Goal: Task Accomplishment & Management: Complete application form

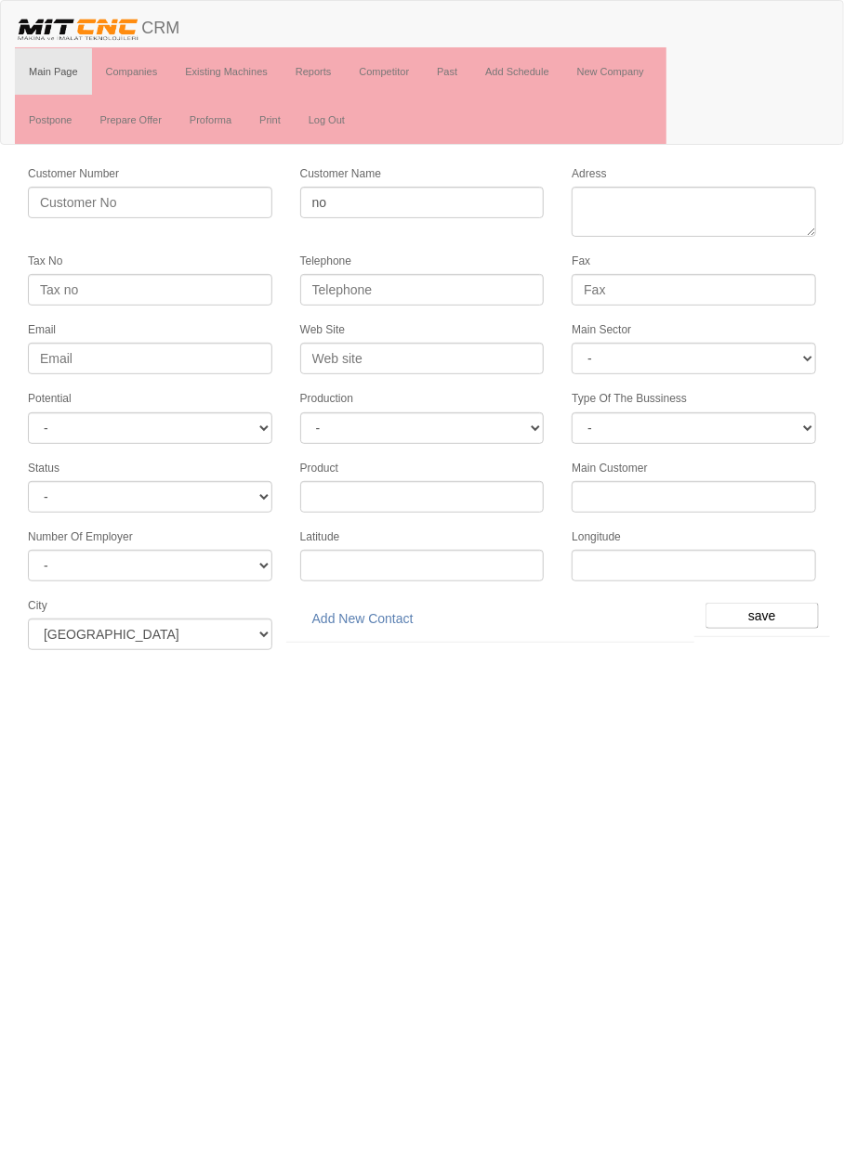
type input "n"
type input "[PERSON_NAME] REDÜKTÖR"
click at [732, 203] on textarea "Adress" at bounding box center [693, 212] width 244 height 50
paste textarea "[PERSON_NAME] Mah. Aslım Cd. Atiker 1. Sanayi Sitesi No:40/M"
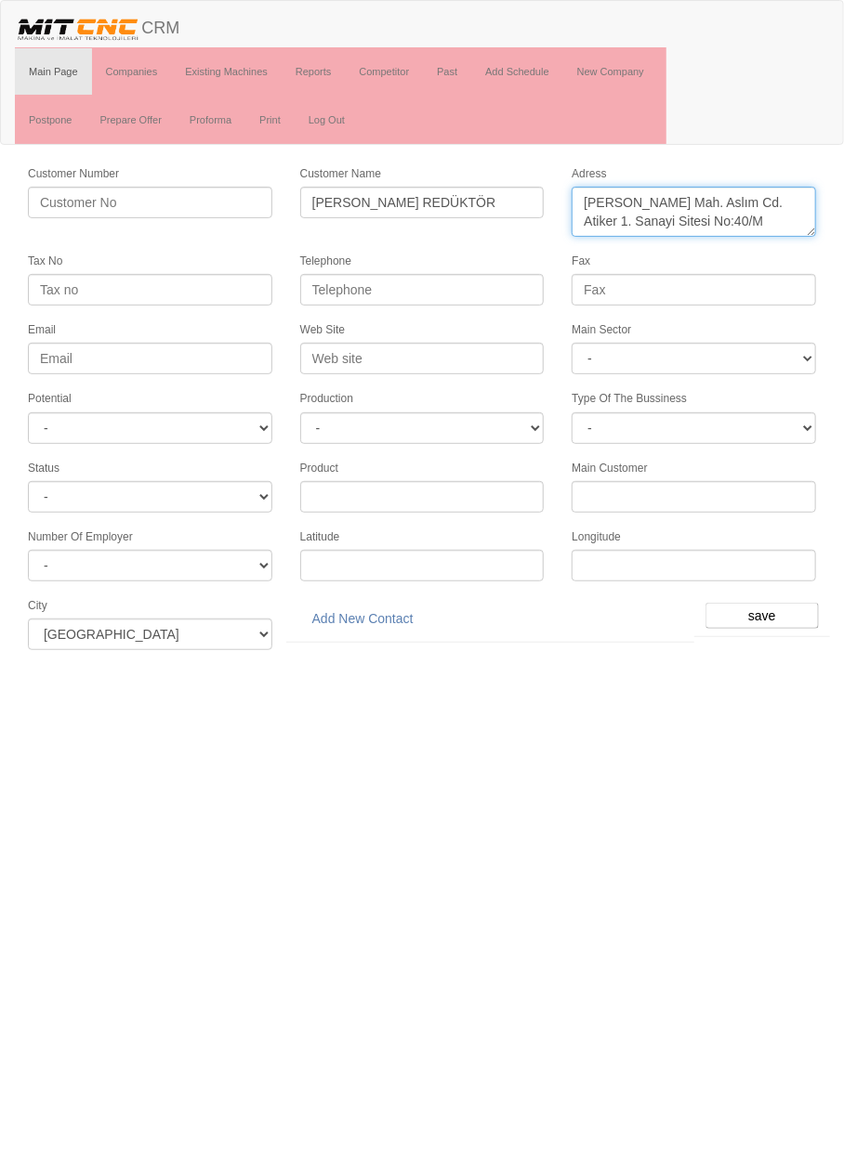
click at [767, 221] on textarea "Adress" at bounding box center [693, 212] width 244 height 50
type textarea "[PERSON_NAME] Mah. Aslım Cd. Atiker 1. [STREET_ADDRESS]"
paste input "0 332 251 66 76"
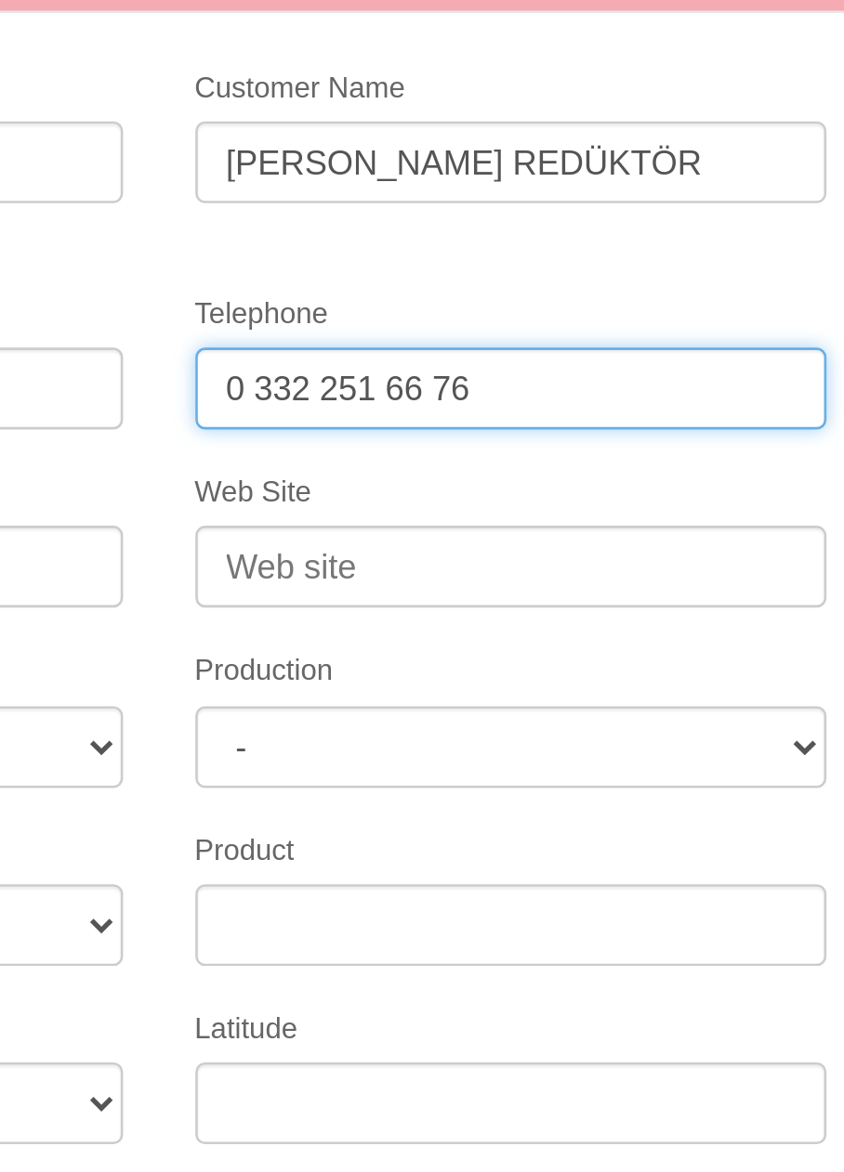
click at [393, 283] on input "0 332 251 66 76" at bounding box center [422, 290] width 244 height 32
click at [324, 285] on input "0 332 251 6676" at bounding box center [422, 290] width 244 height 32
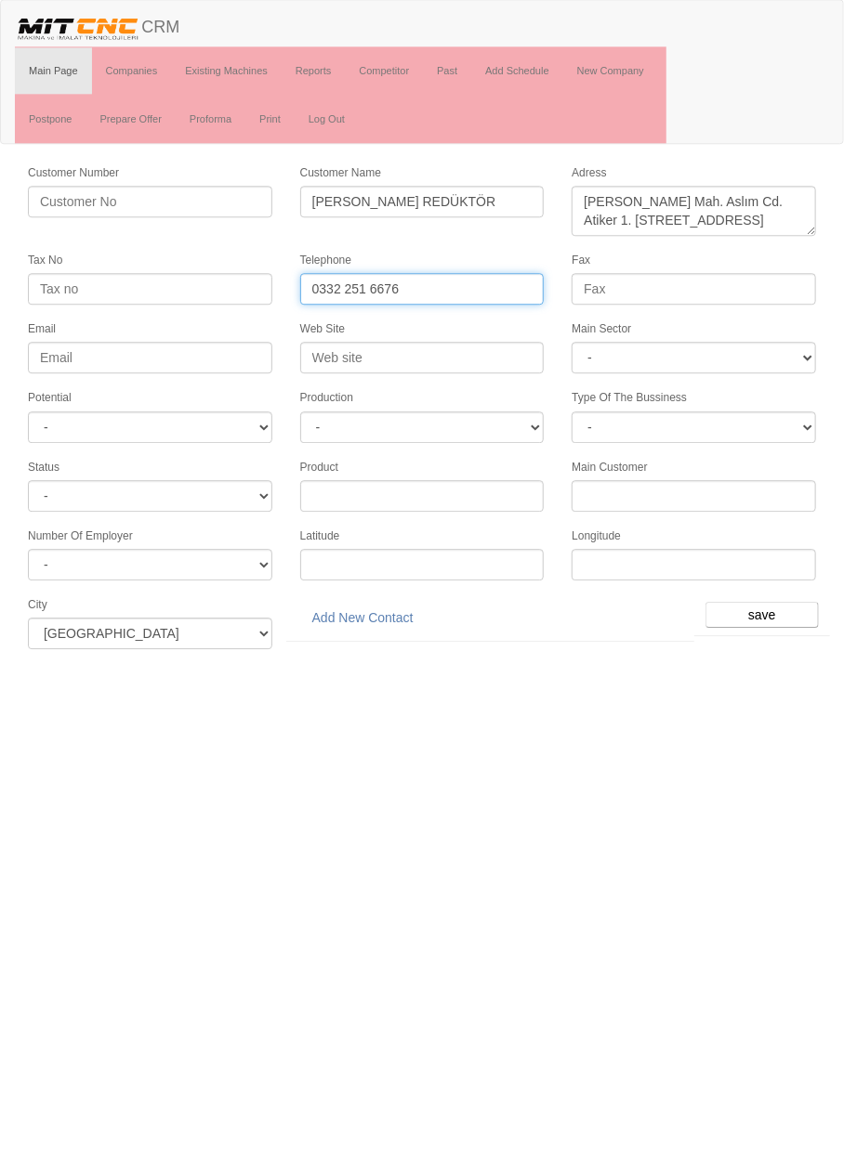
type input "0332 251 6676"
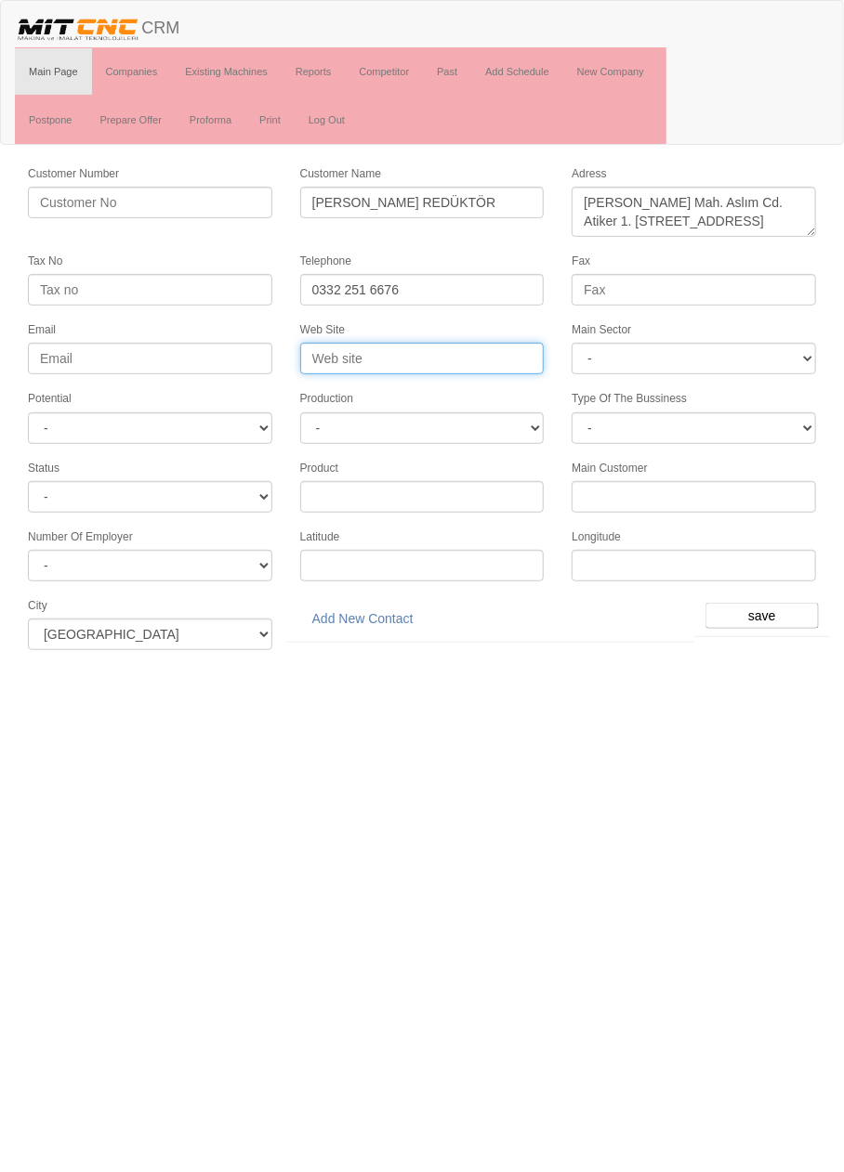
click at [436, 359] on input "Web Site" at bounding box center [422, 359] width 244 height 32
type input "[DOMAIN_NAME]"
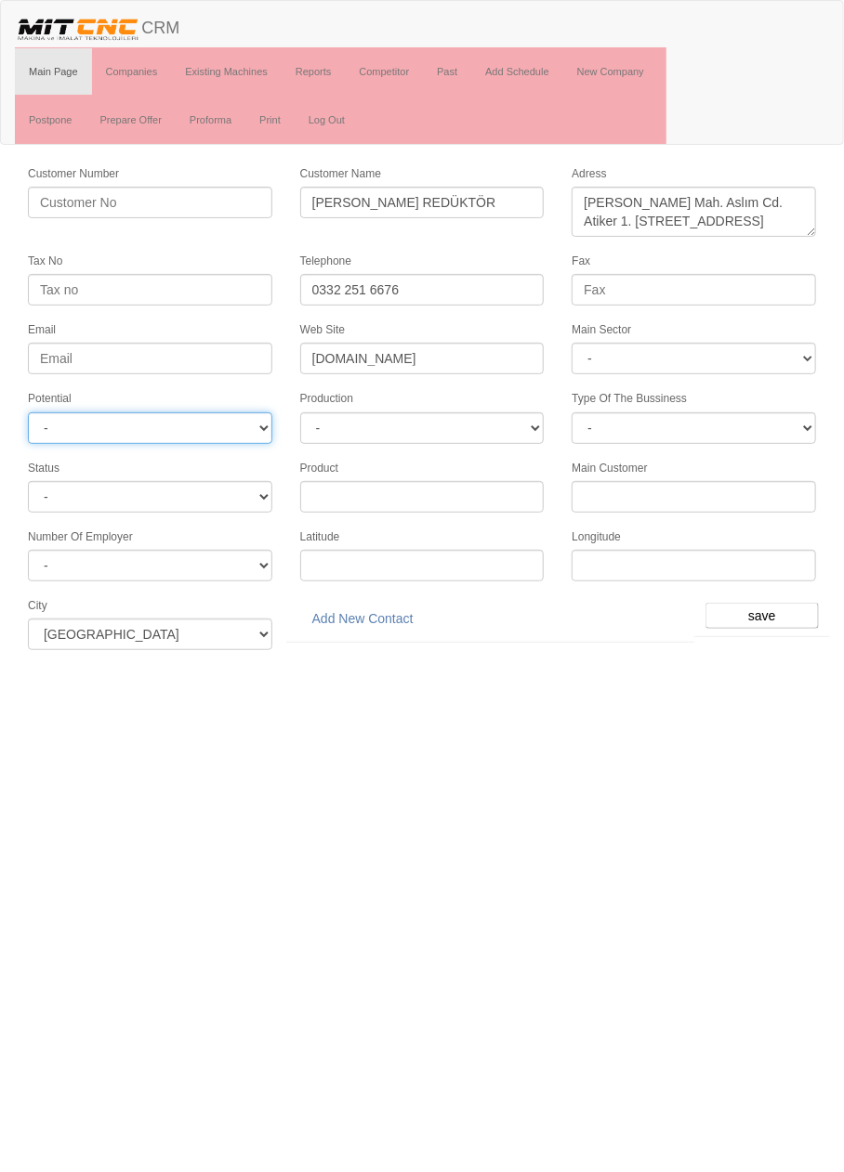
click at [219, 426] on select "- A1 A2 A3 B1 B2 B3 C1 C2 C3" at bounding box center [150, 428] width 244 height 32
select select "6"
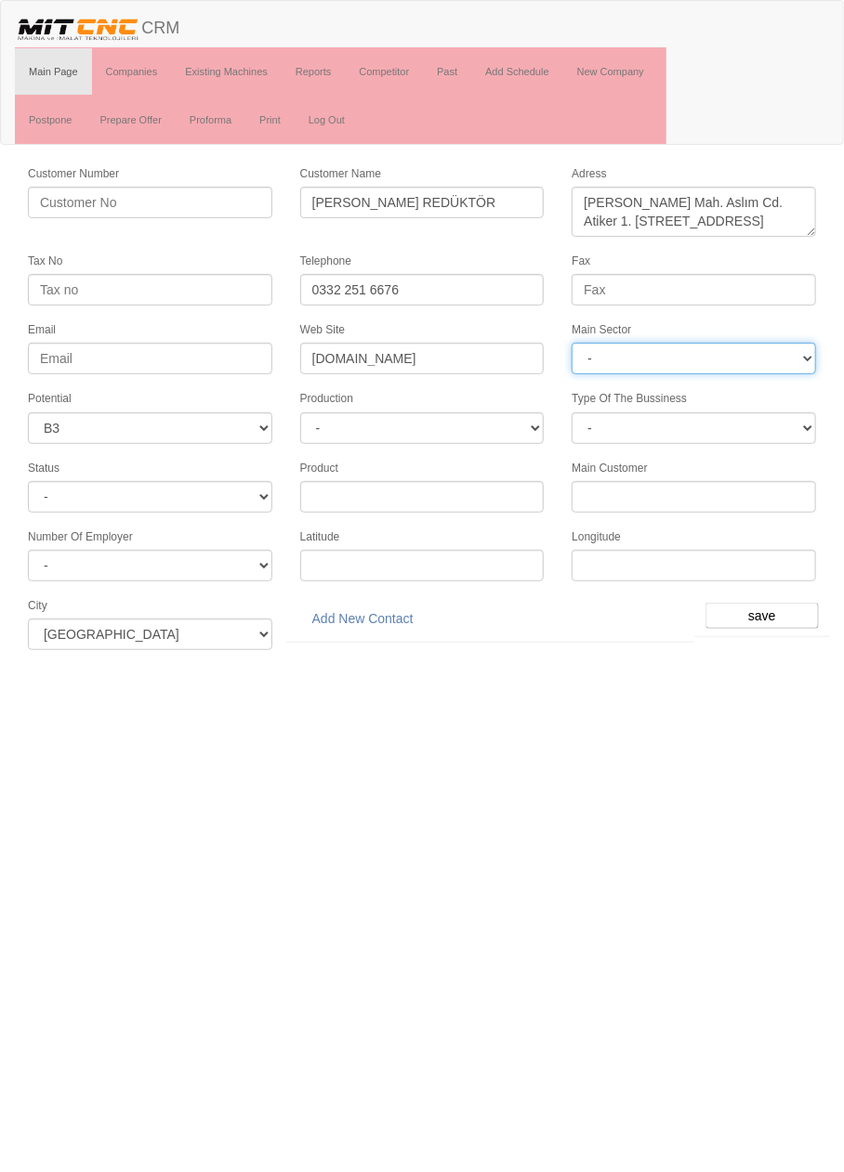
click at [760, 346] on select "- DIE MOLD MACHINERY DEFENCE ELECTRICAL COMPONENTS MEDICAL TOOL MANUFACTURING J…" at bounding box center [693, 359] width 244 height 32
click at [736, 348] on select "- DIE MOLD MACHINERY DEFENCE ELECTRICAL COMPONENTS MEDICAL TOOL MANUFACTURING J…" at bounding box center [693, 359] width 244 height 32
select select "369"
click at [768, 603] on input "save" at bounding box center [761, 616] width 113 height 26
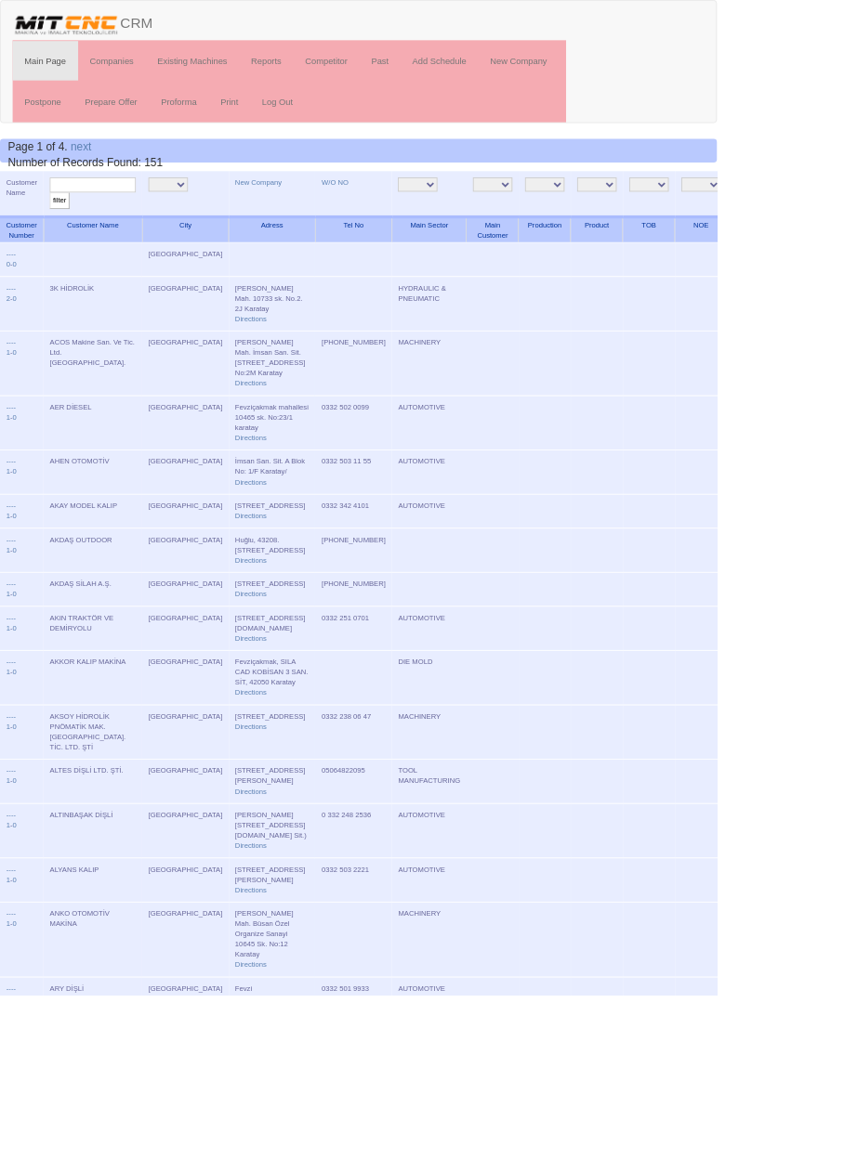
click at [127, 213] on input "text" at bounding box center [109, 218] width 101 height 18
type input "[PERSON_NAME]"
click at [59, 227] on input "filter" at bounding box center [70, 237] width 23 height 20
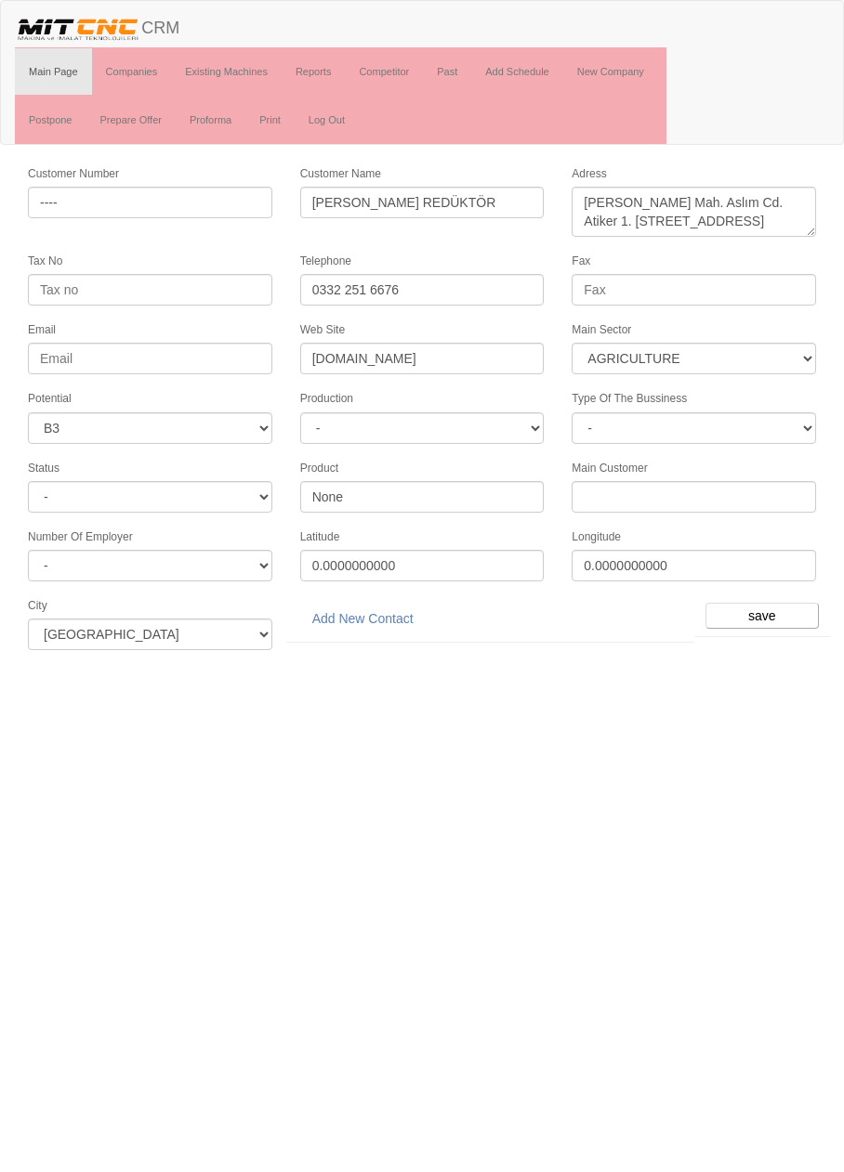
select select "369"
select select "6"
click at [378, 604] on link "Add New Contact" at bounding box center [362, 619] width 125 height 32
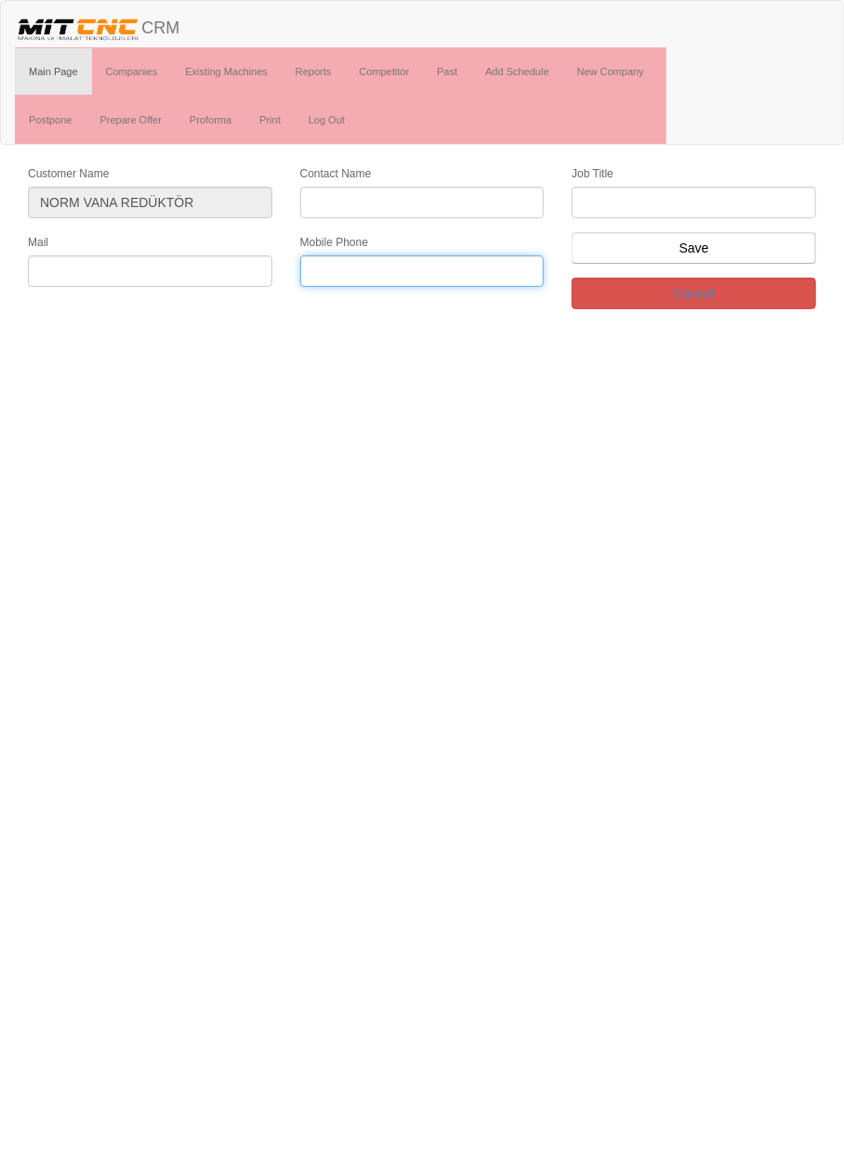
paste input "90 532 746 19 22"
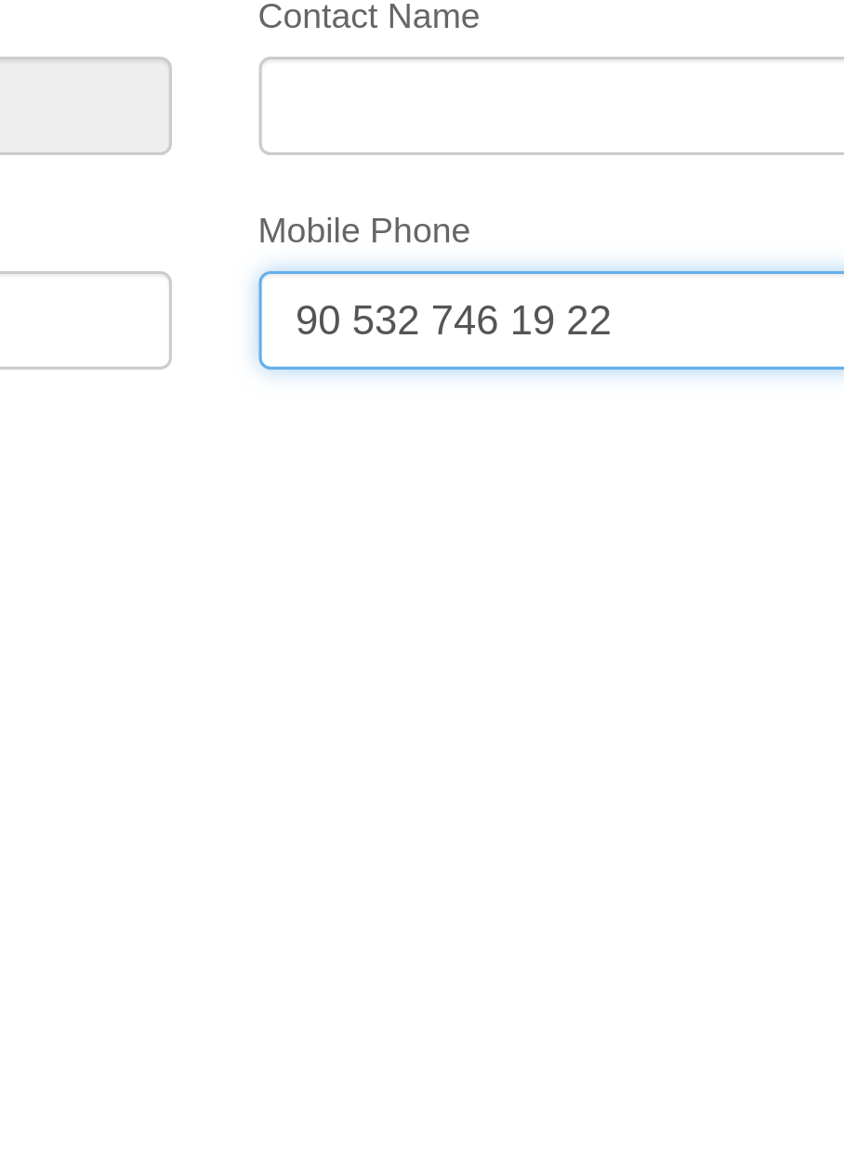
click at [403, 268] on input "90 532 746 19 22" at bounding box center [422, 271] width 244 height 32
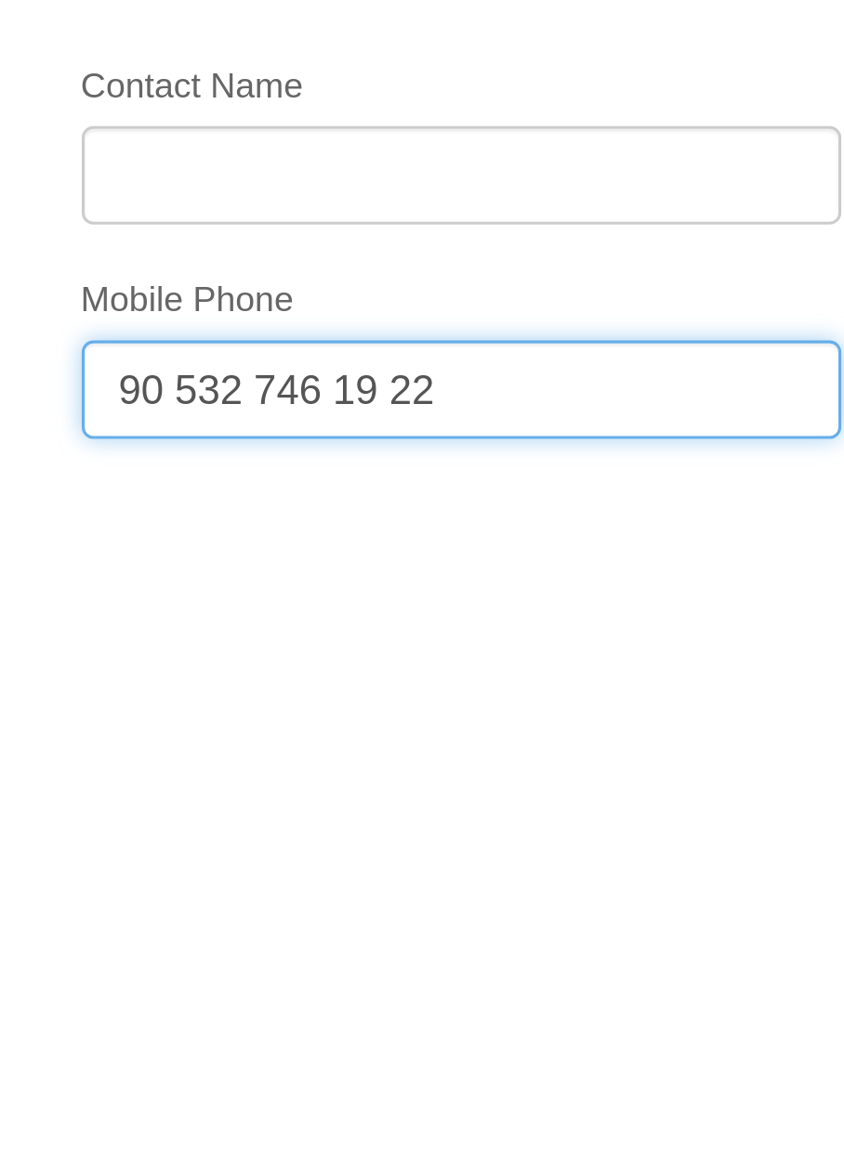
click at [399, 268] on input "90 532 746 19 22" at bounding box center [422, 271] width 244 height 32
click at [332, 267] on input "90 532 746 1922" at bounding box center [422, 271] width 244 height 32
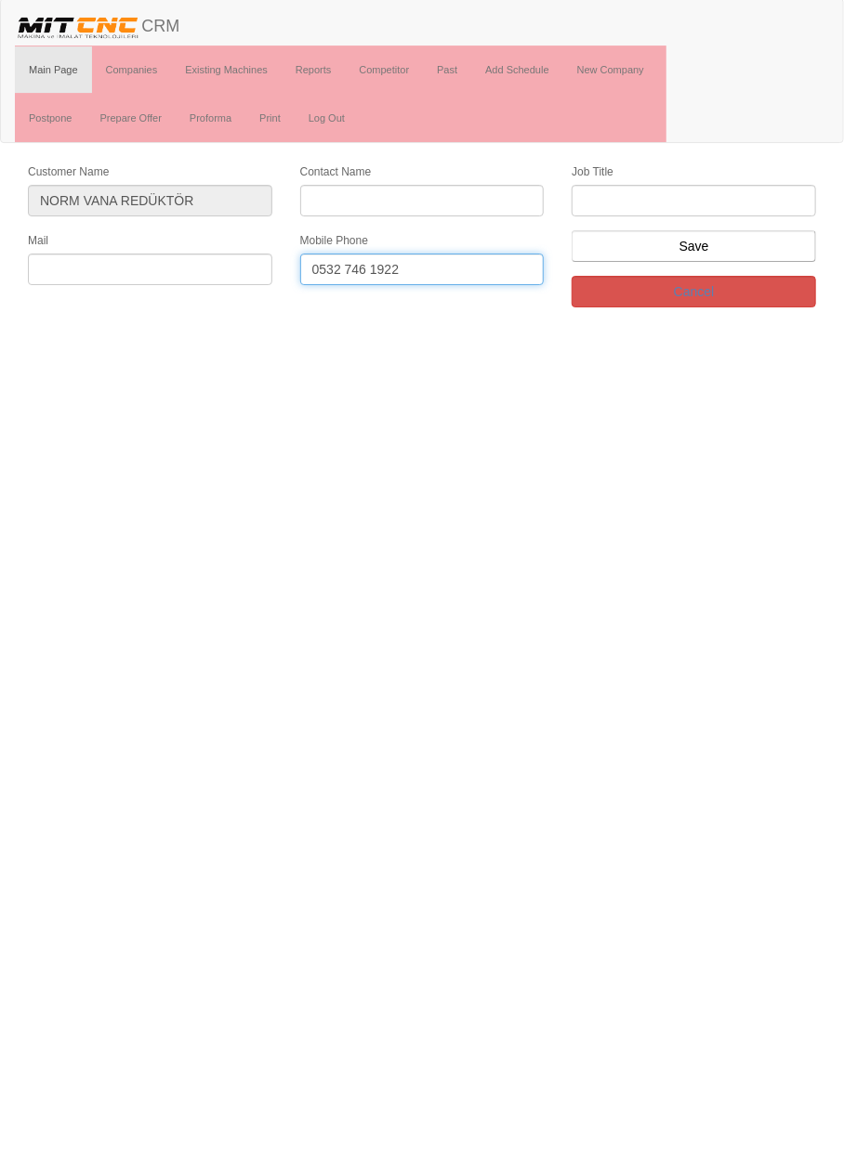
type input "0532 746 1922"
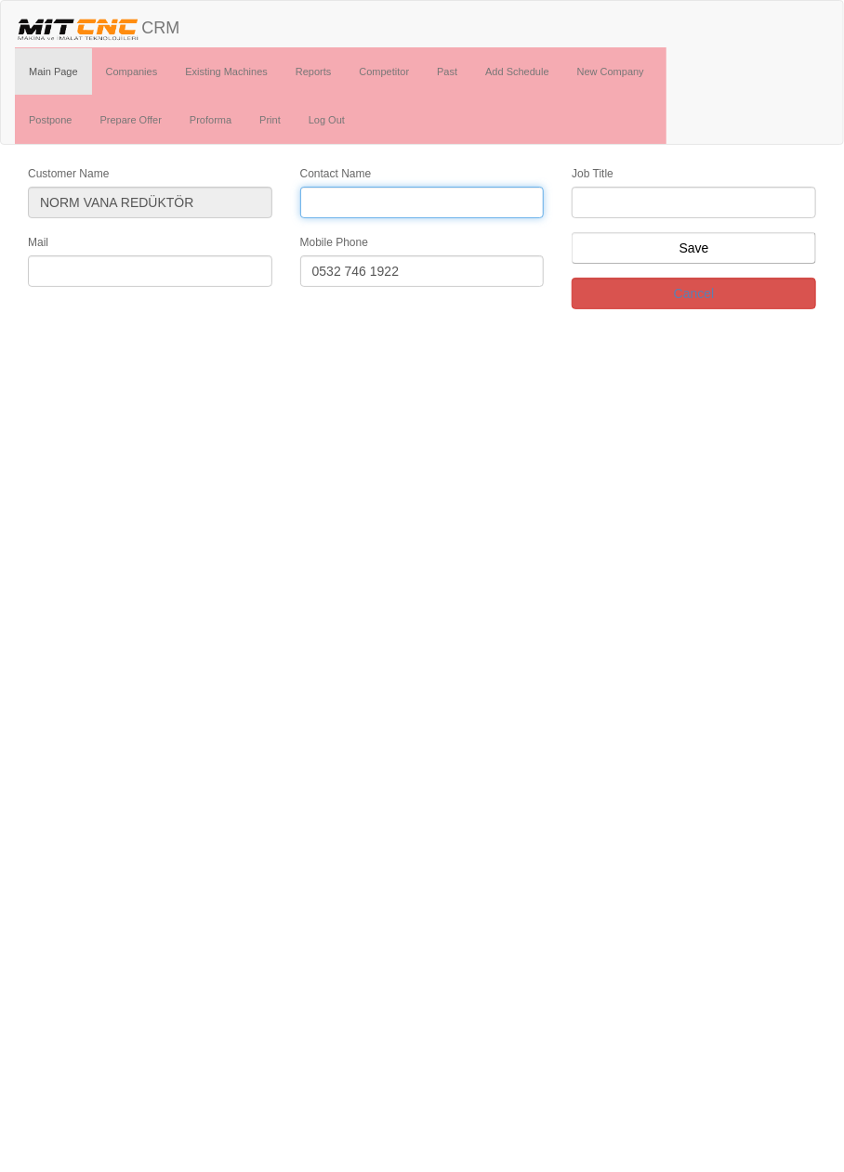
click at [400, 194] on input "Contact Name" at bounding box center [422, 203] width 244 height 32
type input "nuri"
type input "Nuri Kılıç"
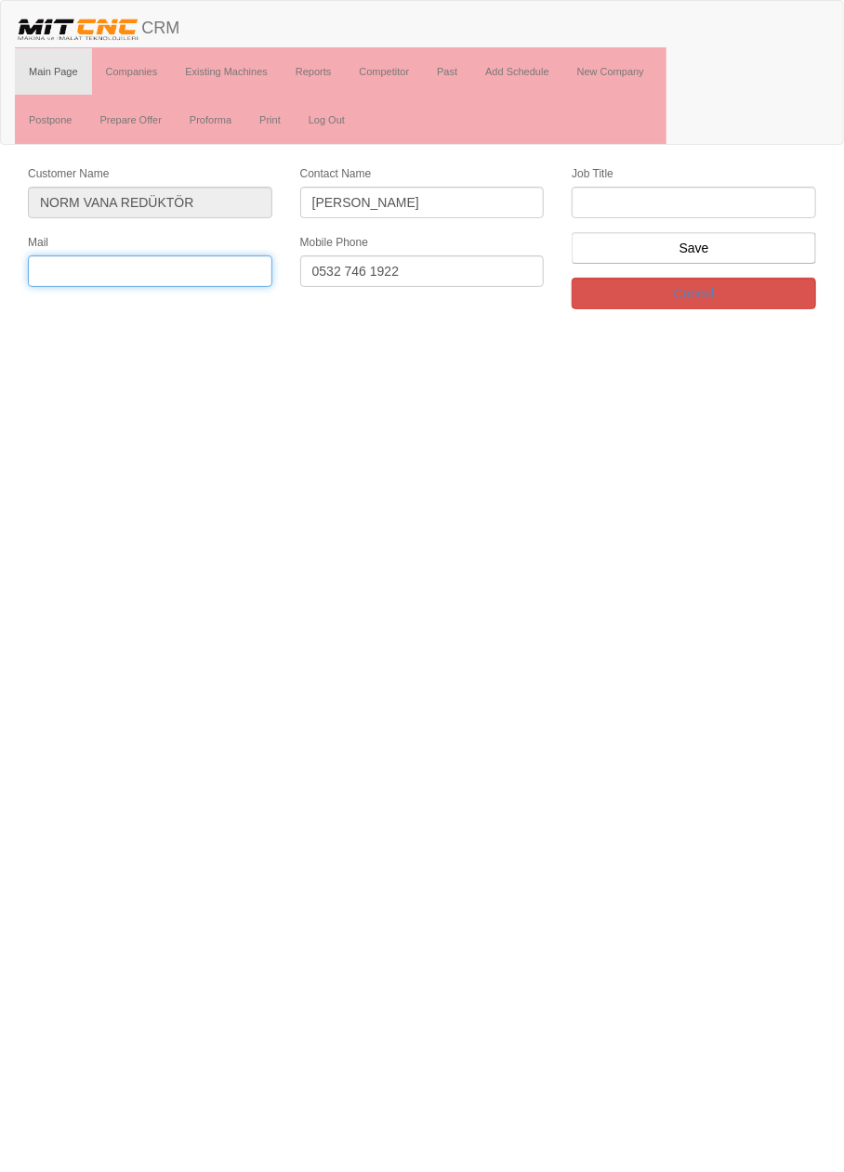
click at [210, 272] on input "text" at bounding box center [150, 271] width 244 height 32
click at [227, 262] on input "nkilic@normvana.com" at bounding box center [150, 271] width 244 height 32
type input "nkilic@normvana.com.tr"
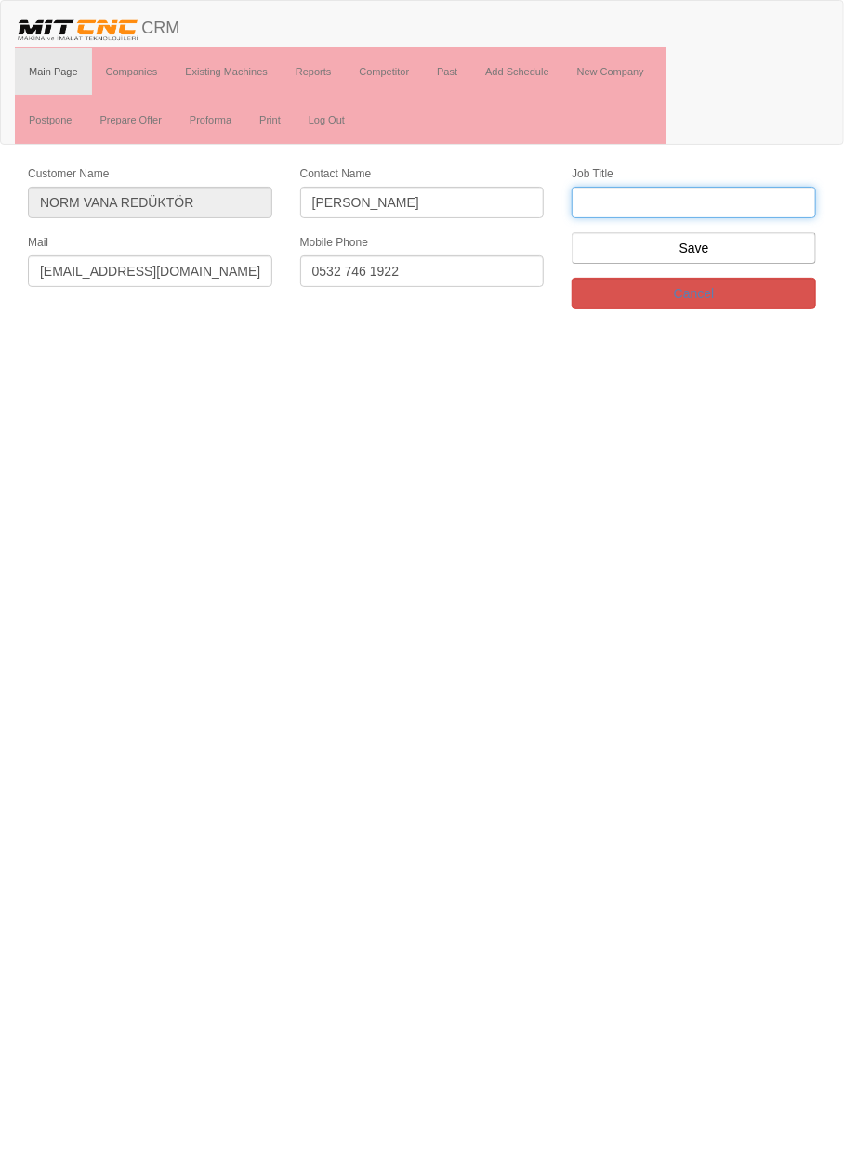
click at [775, 206] on input "text" at bounding box center [693, 203] width 244 height 32
type input "firma sahibi"
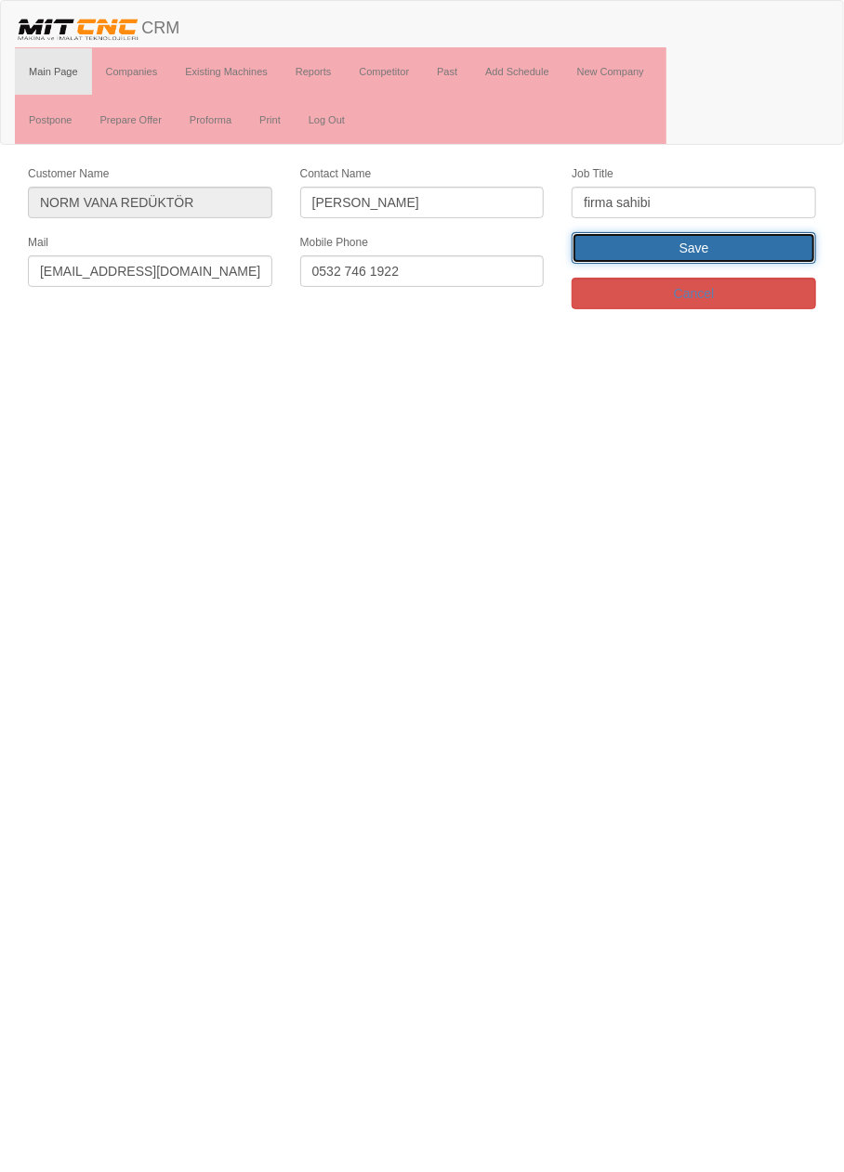
click at [770, 257] on input "Save" at bounding box center [693, 248] width 244 height 32
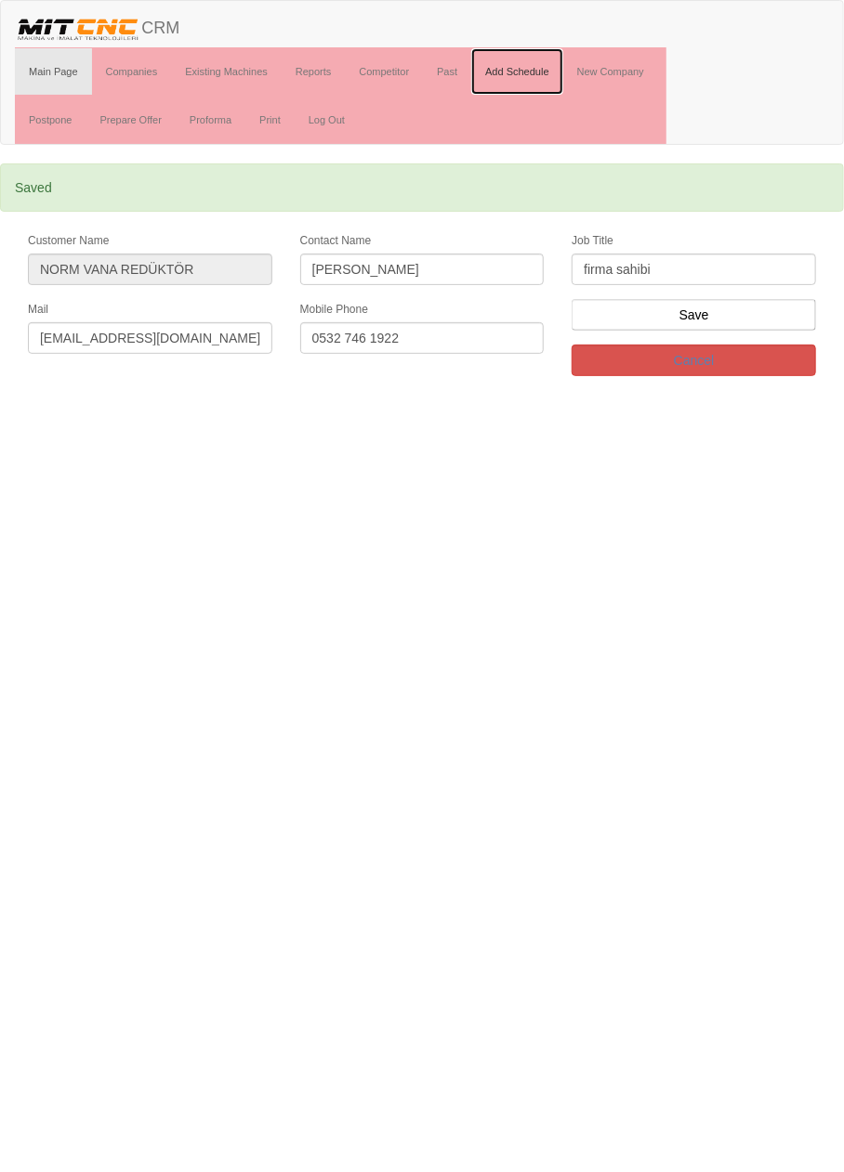
click at [528, 67] on link "Add Schedule" at bounding box center [517, 71] width 92 height 46
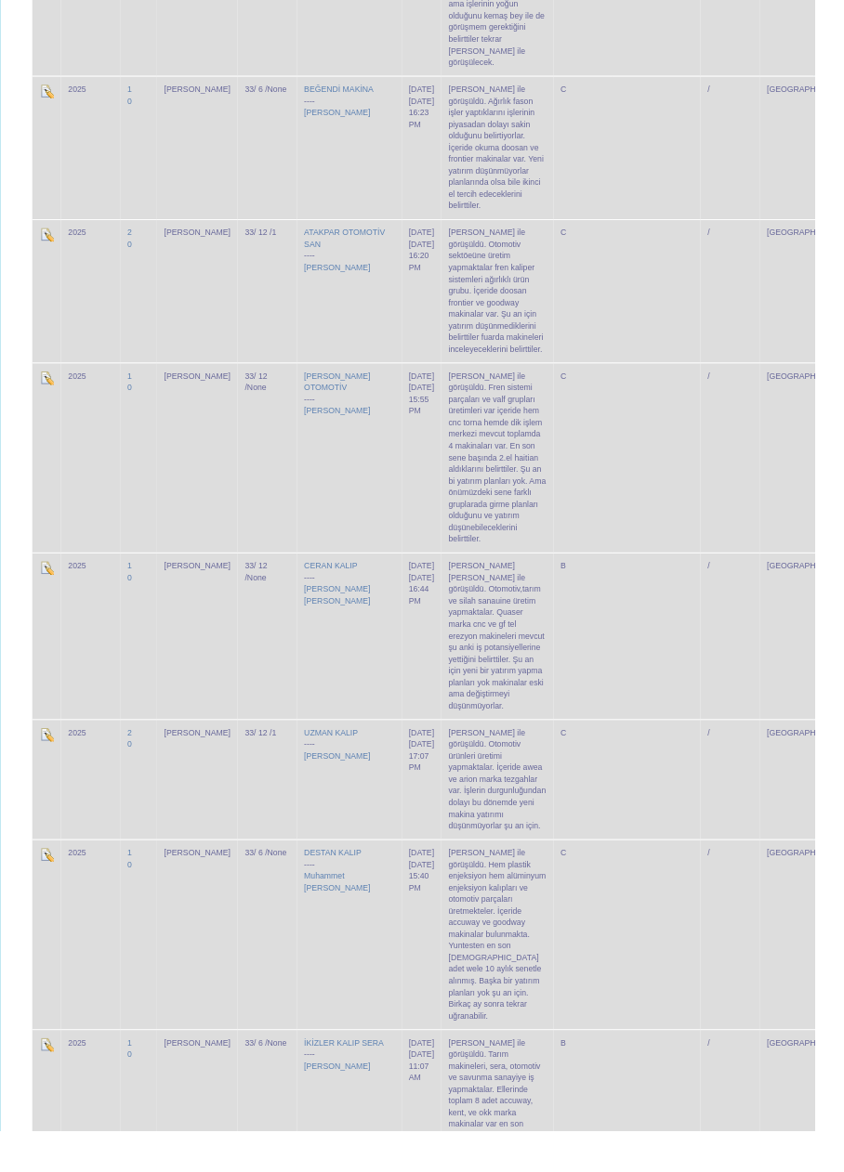
scroll to position [2082, 0]
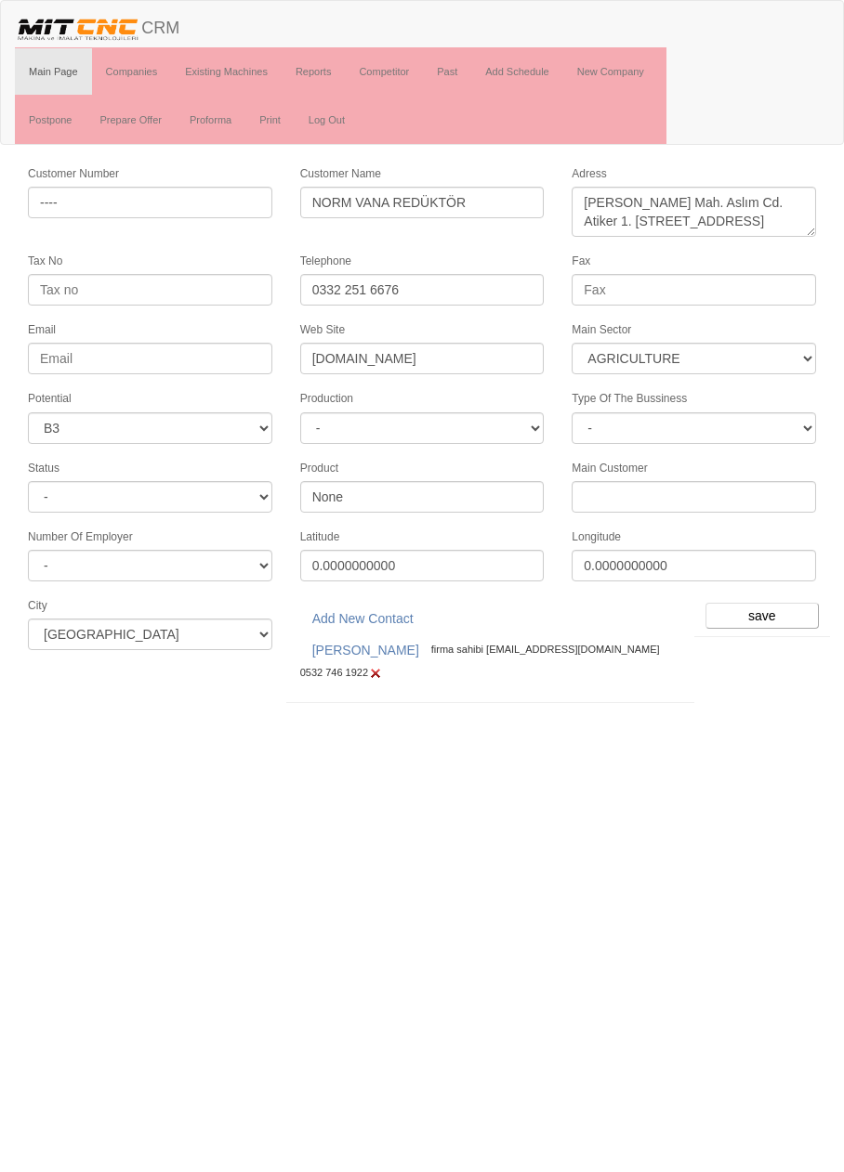
select select "369"
select select "6"
click at [757, 605] on input "save" at bounding box center [761, 616] width 113 height 26
